Goal: Task Accomplishment & Management: Manage account settings

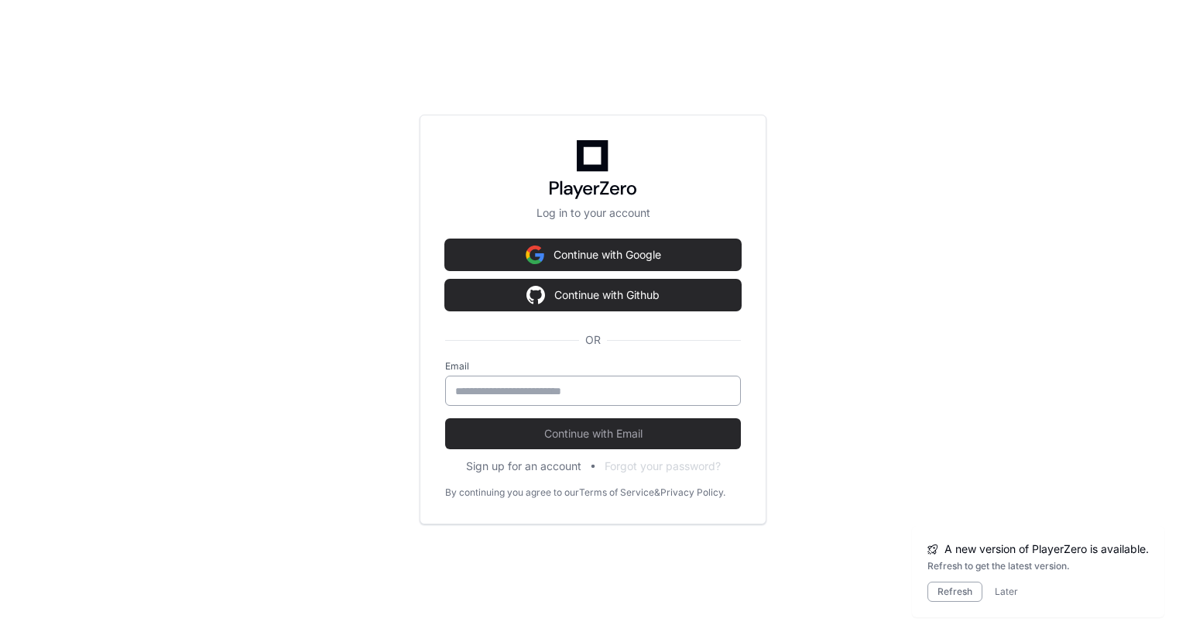
scroll to position [793, 0]
click at [490, 394] on input "email" at bounding box center [593, 390] width 276 height 15
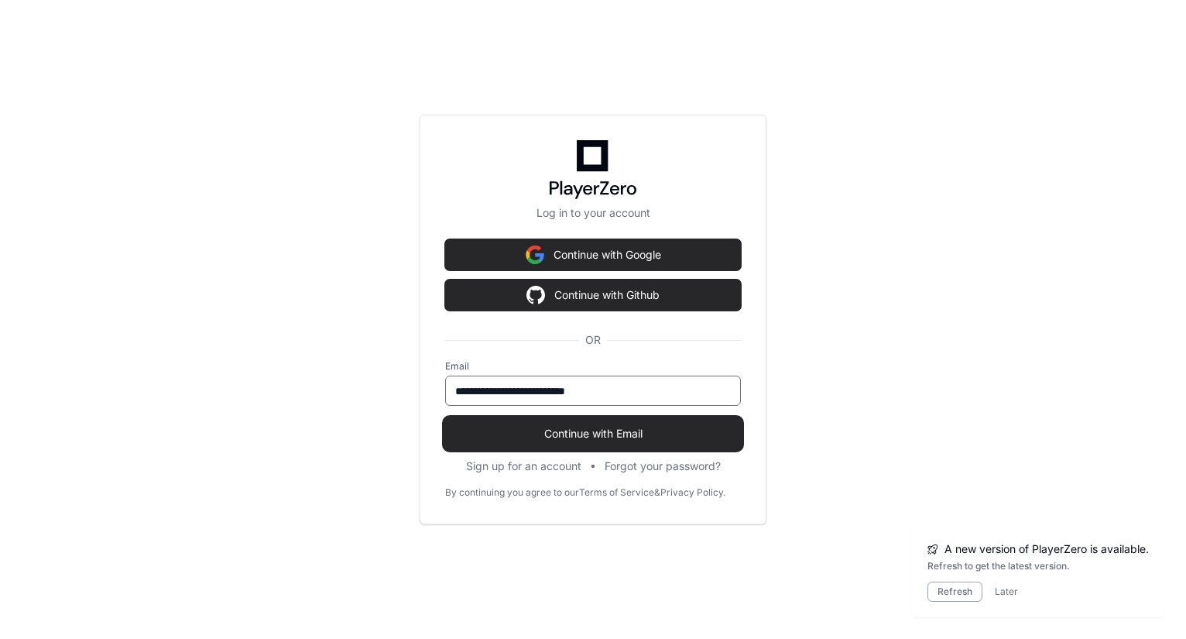
type input "**********"
click at [539, 426] on span "Continue with Email" at bounding box center [593, 433] width 296 height 15
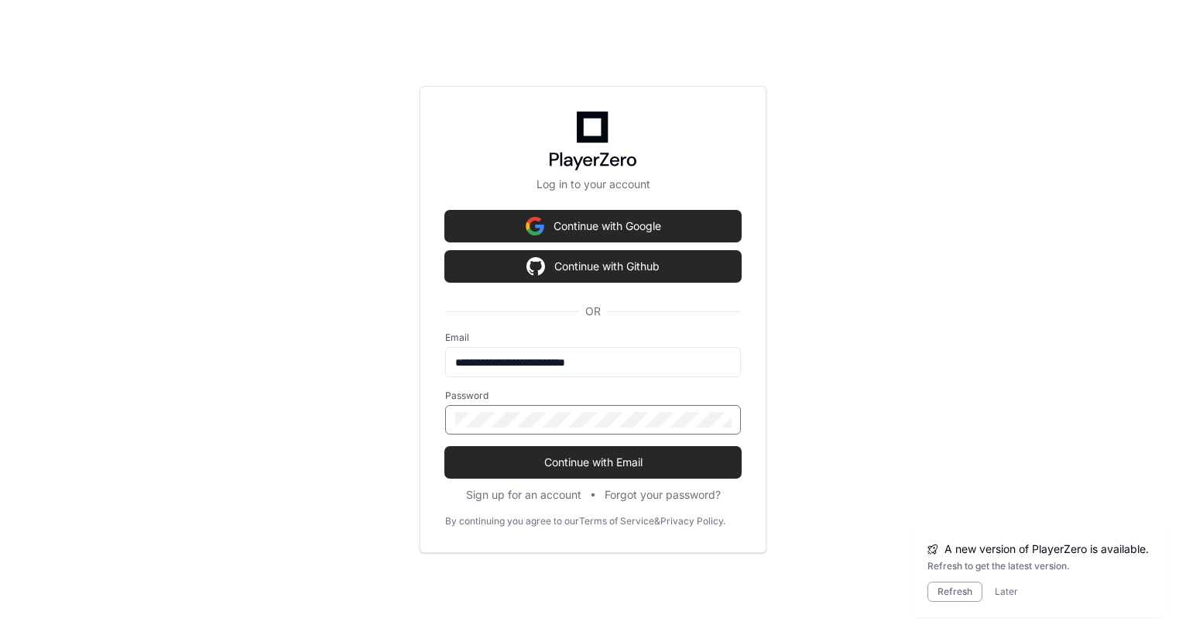
click at [445, 447] on button "Continue with Email" at bounding box center [593, 462] width 296 height 31
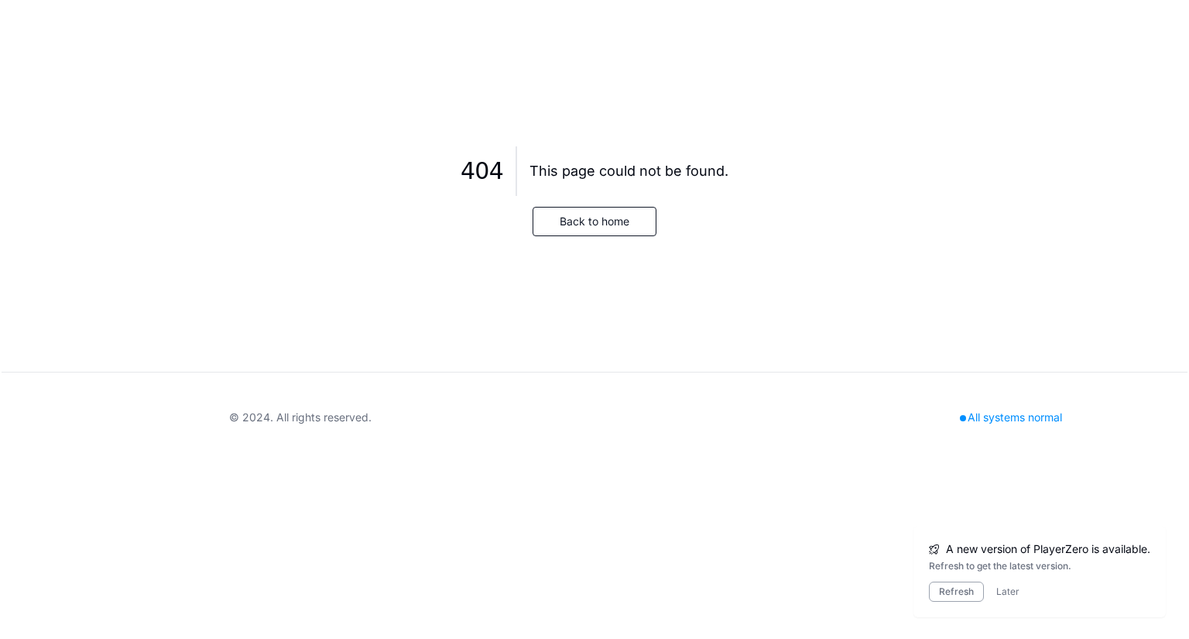
scroll to position [0, 0]
click at [601, 222] on button "Back to home" at bounding box center [595, 221] width 124 height 29
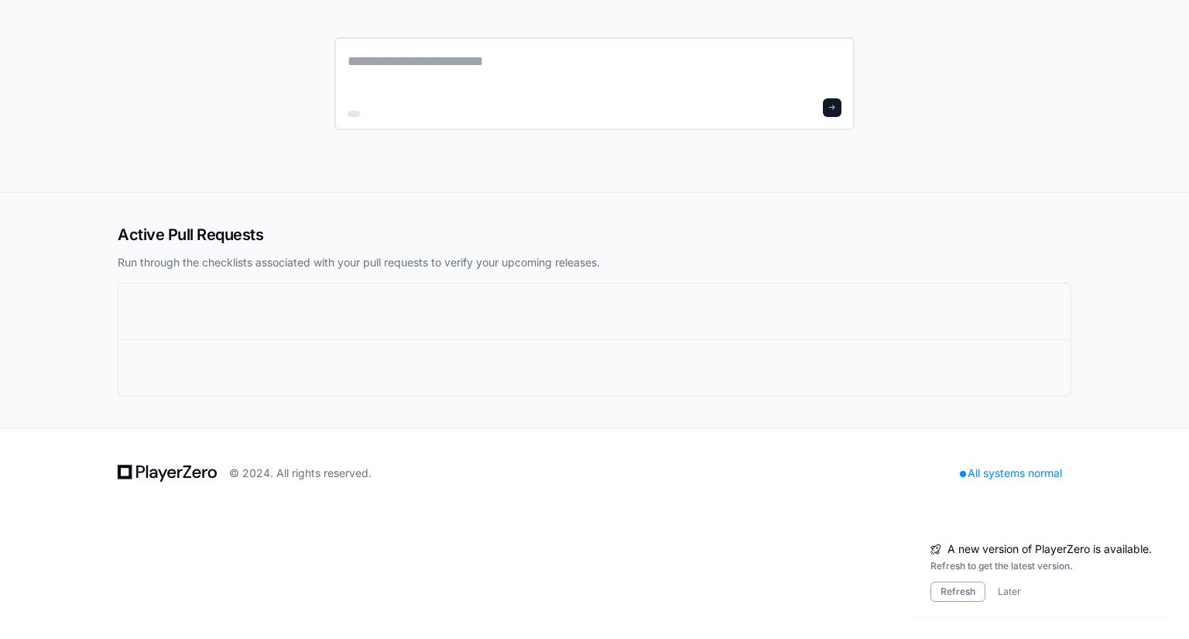
click at [357, 58] on textarea at bounding box center [595, 71] width 494 height 43
type textarea "**********"
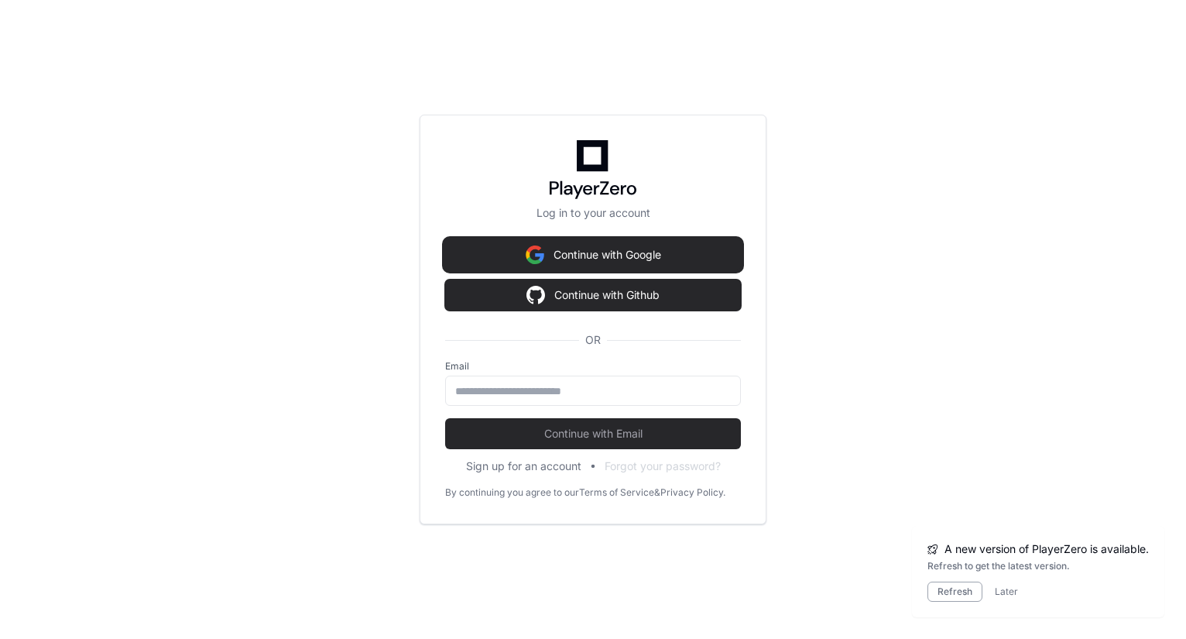
scroll to position [171, 0]
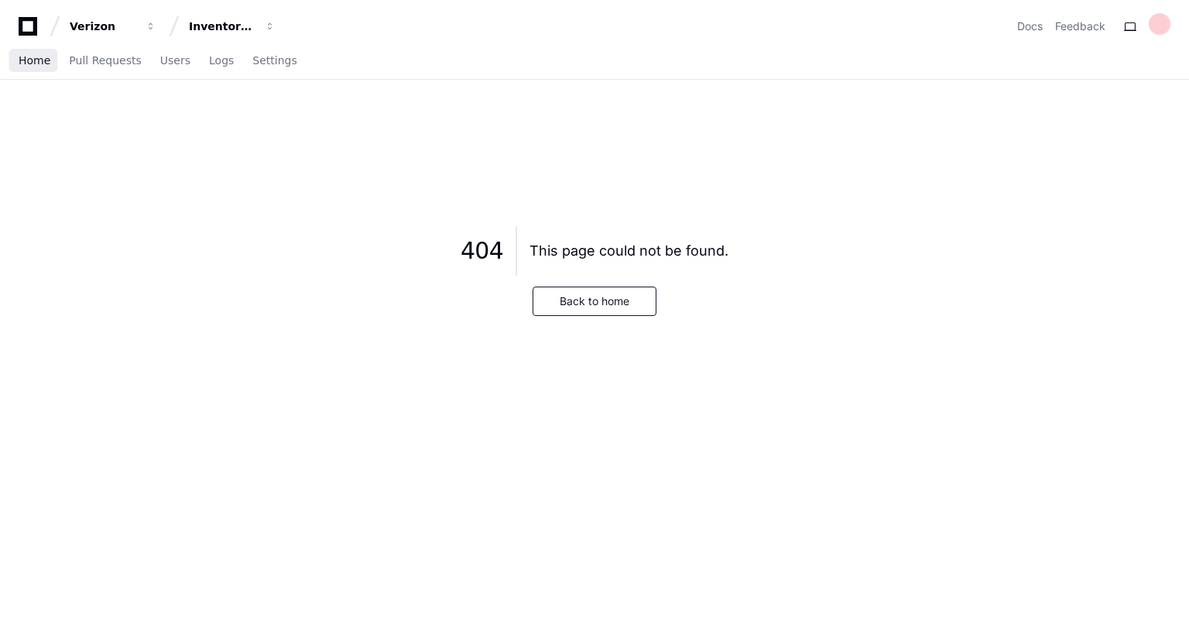
click at [33, 60] on span "Home" at bounding box center [35, 60] width 32 height 9
